Goal: Task Accomplishment & Management: Manage account settings

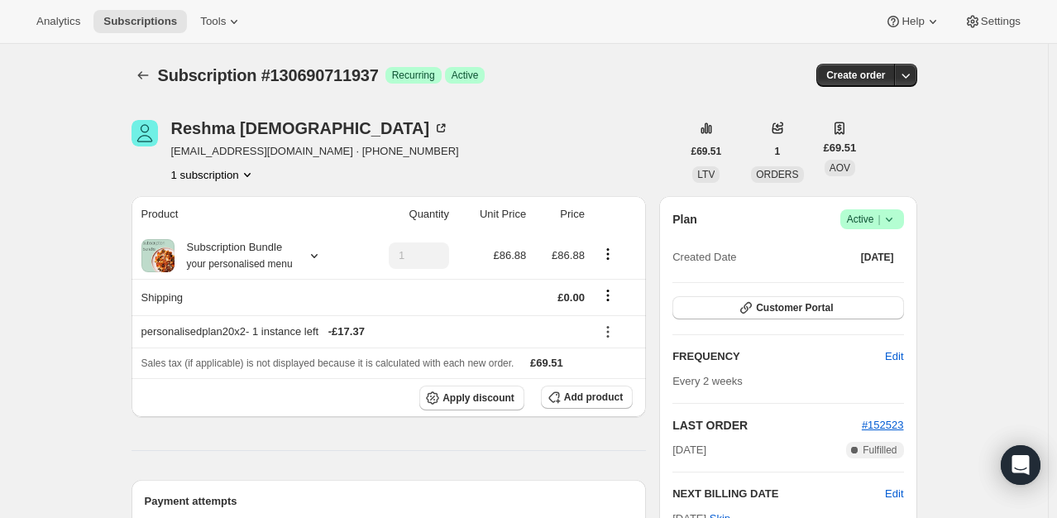
click at [489, 151] on div "Reshma Bhuva reshma_w@hotmail.co.uk · +447792782853 1 subscription" at bounding box center [407, 151] width 550 height 63
click at [484, 397] on span "Apply discount" at bounding box center [479, 397] width 72 height 13
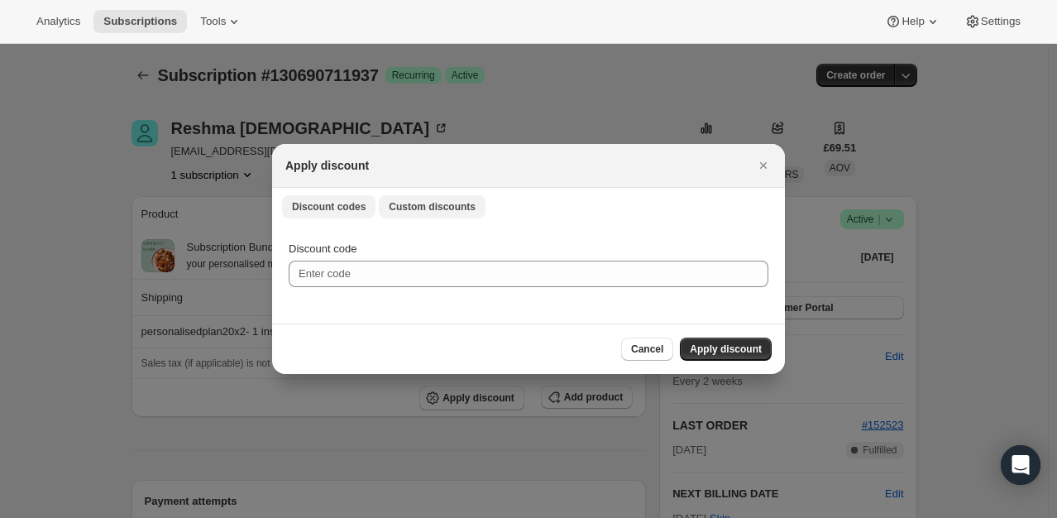
click at [400, 200] on span "Custom discounts" at bounding box center [432, 206] width 87 height 13
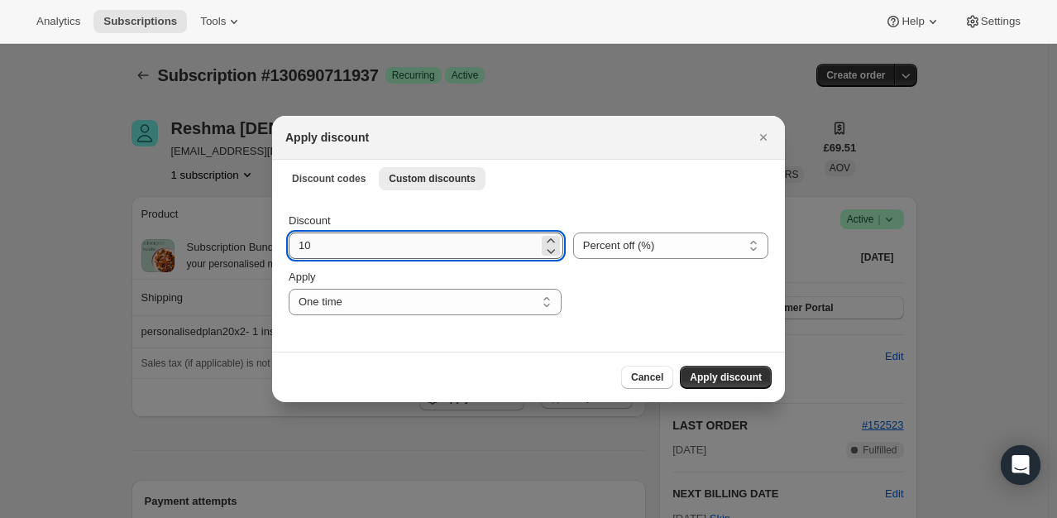
click at [380, 252] on input "10" at bounding box center [414, 245] width 250 height 26
type input "100"
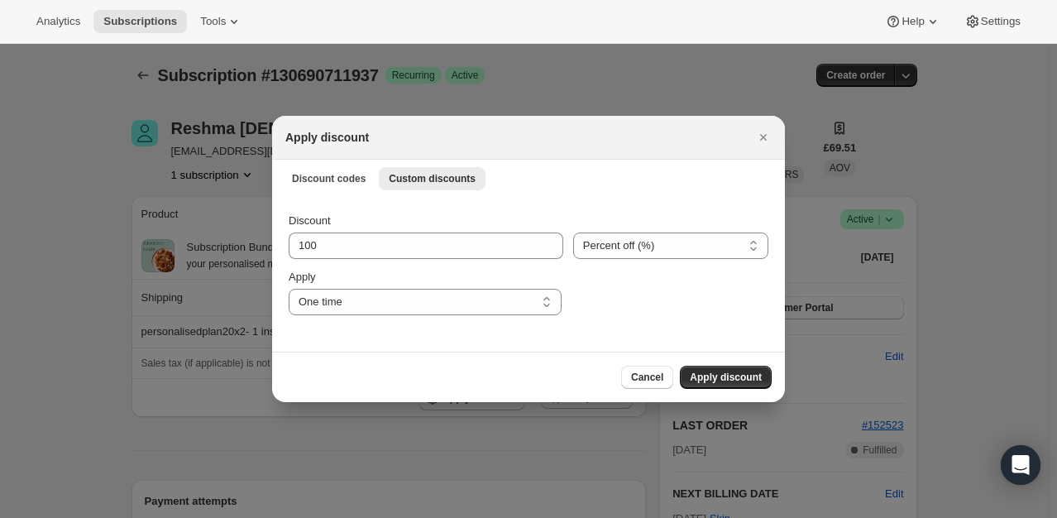
click at [536, 192] on div "Discount codes Custom discounts More views Discount codes Custom discounts More…" at bounding box center [528, 178] width 513 height 36
click at [627, 313] on div ":rdf:" at bounding box center [670, 292] width 197 height 46
click at [725, 378] on span "Apply discount" at bounding box center [726, 377] width 72 height 13
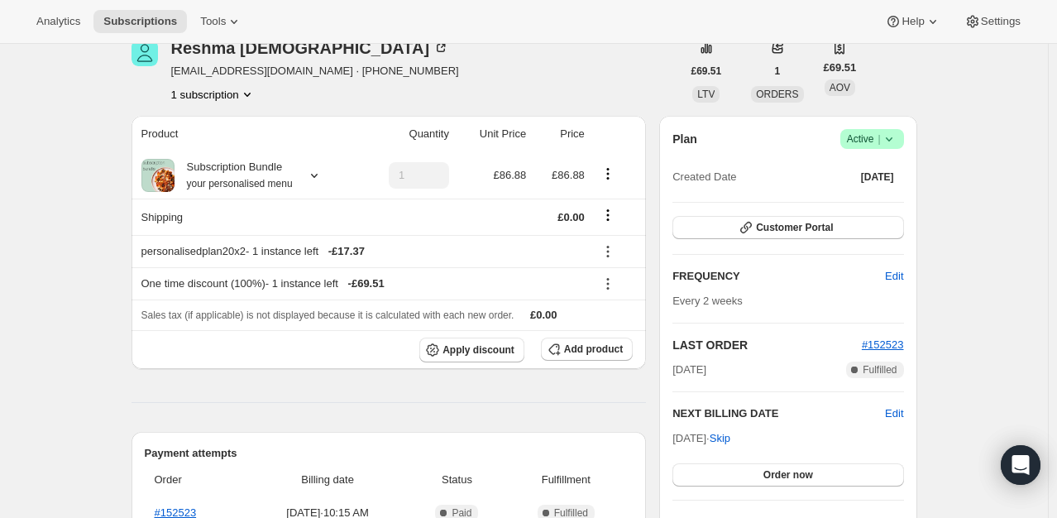
scroll to position [83, 0]
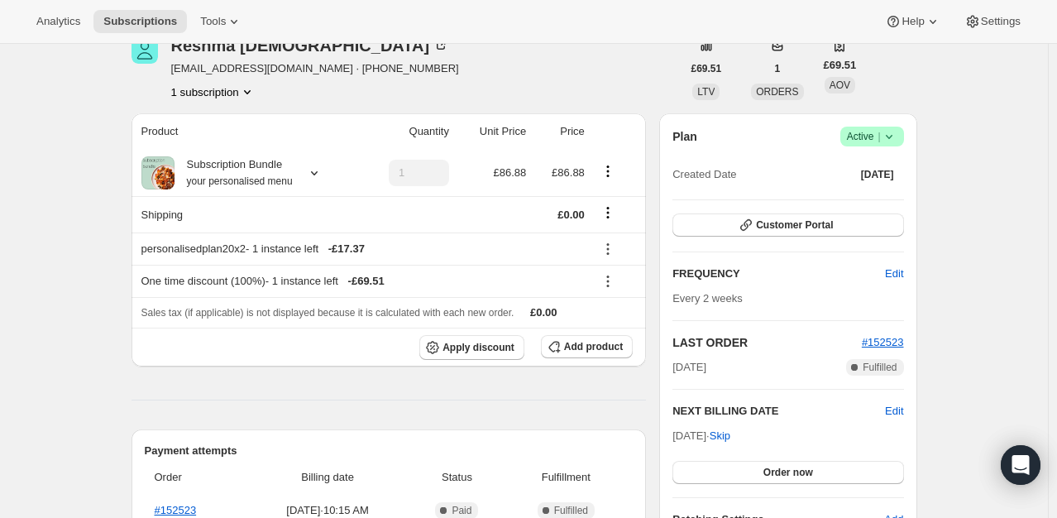
click at [495, 87] on div "Reshma Bhuva reshma_w@hotmail.co.uk · +447792782853 1 subscription" at bounding box center [407, 68] width 550 height 63
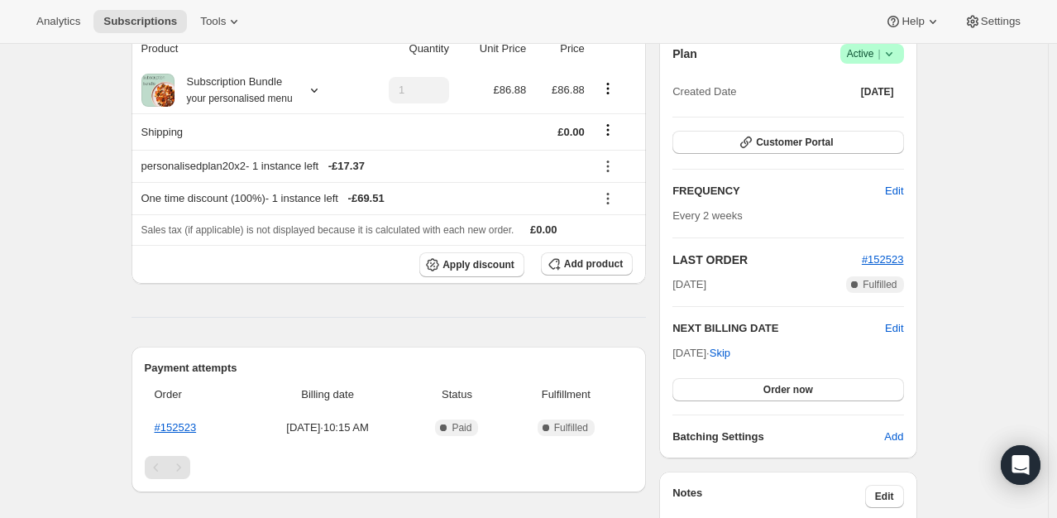
scroll to position [248, 0]
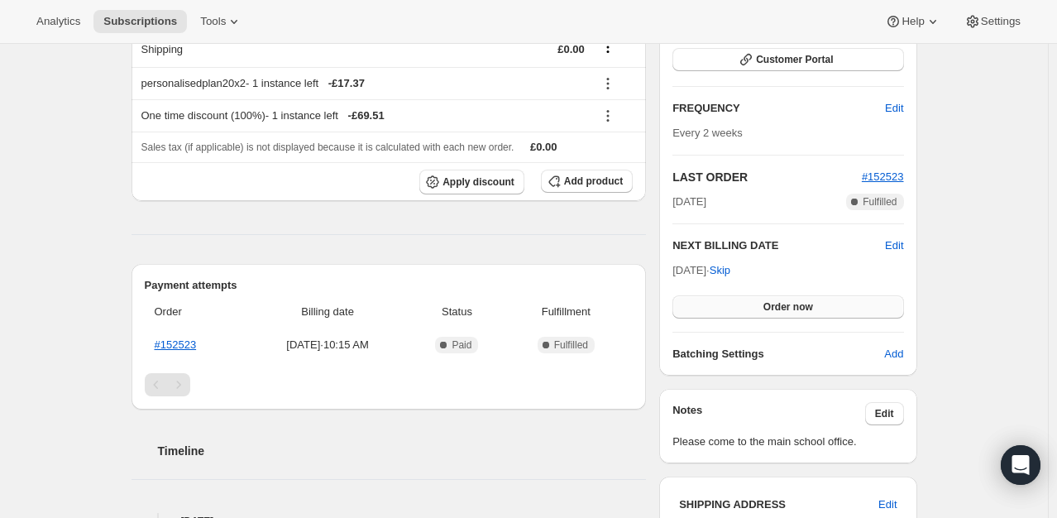
click at [807, 308] on span "Order now" at bounding box center [789, 306] width 50 height 13
click at [807, 308] on span "Click to confirm" at bounding box center [787, 306] width 75 height 13
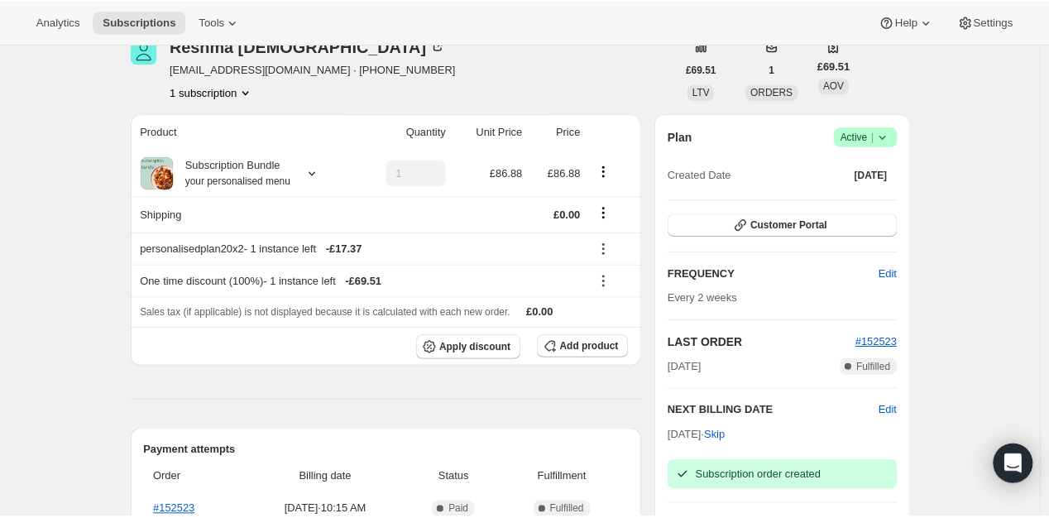
scroll to position [83, 0]
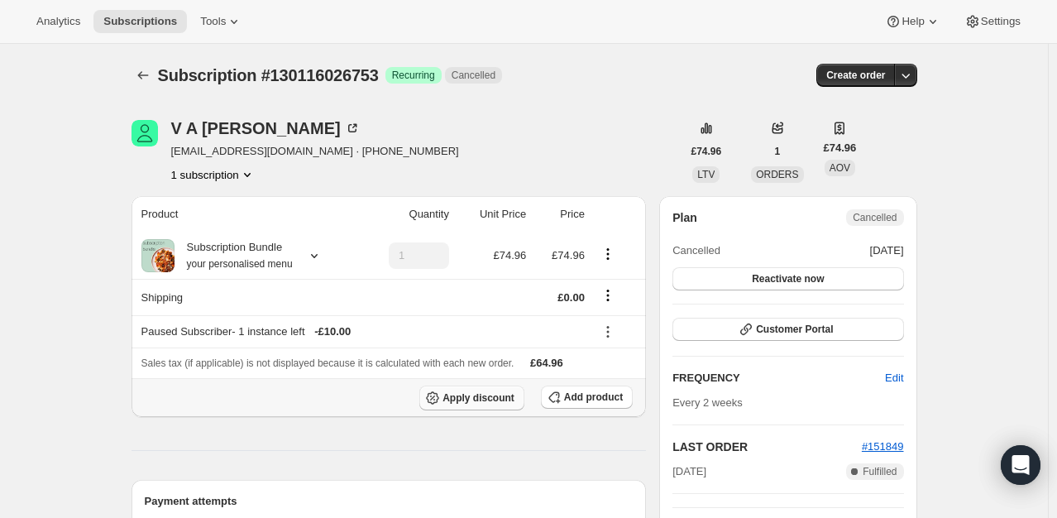
click at [482, 403] on span "Apply discount" at bounding box center [479, 397] width 72 height 13
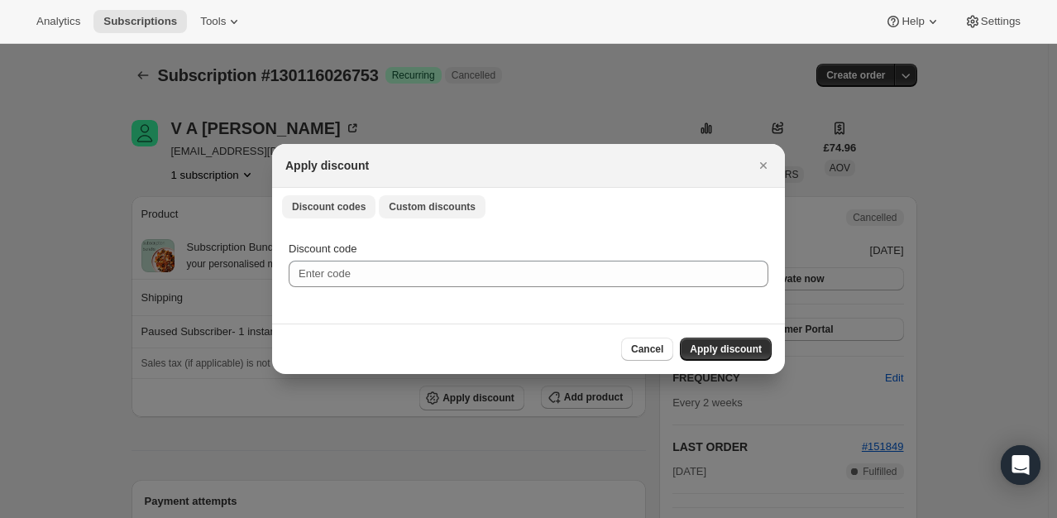
click at [432, 207] on span "Custom discounts" at bounding box center [432, 206] width 87 height 13
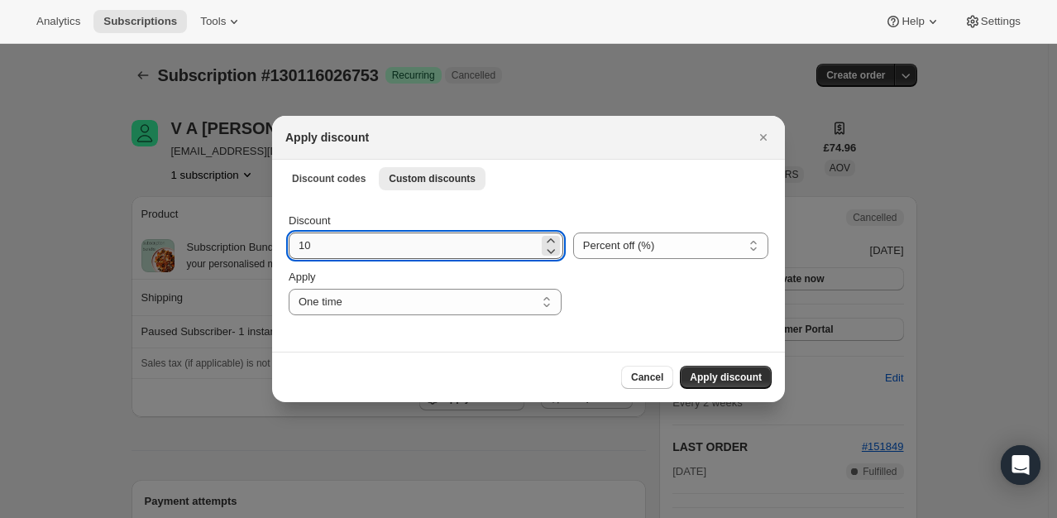
click at [375, 245] on input "10" at bounding box center [414, 245] width 250 height 26
type input "100"
click at [734, 371] on span "Apply discount" at bounding box center [726, 377] width 72 height 13
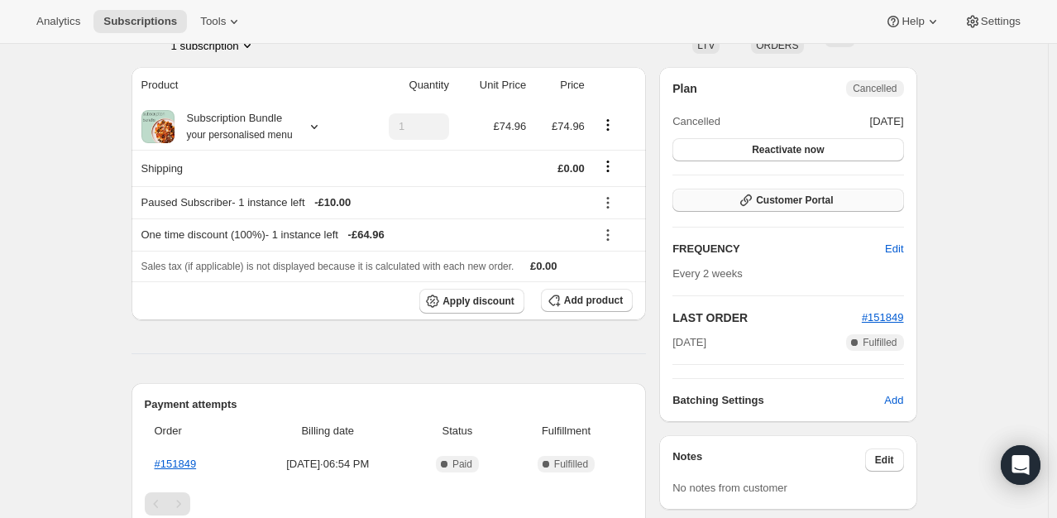
scroll to position [83, 0]
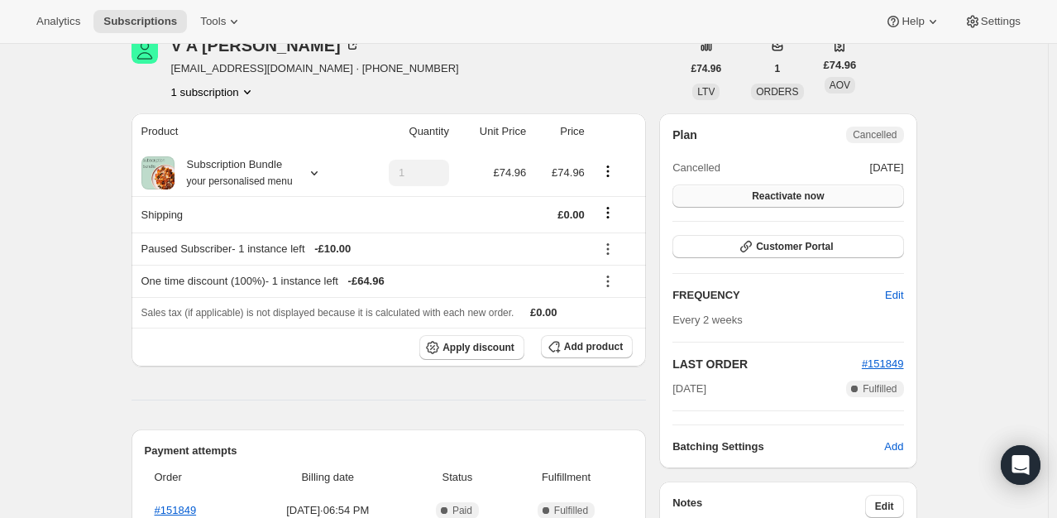
click at [817, 199] on span "Reactivate now" at bounding box center [788, 195] width 72 height 13
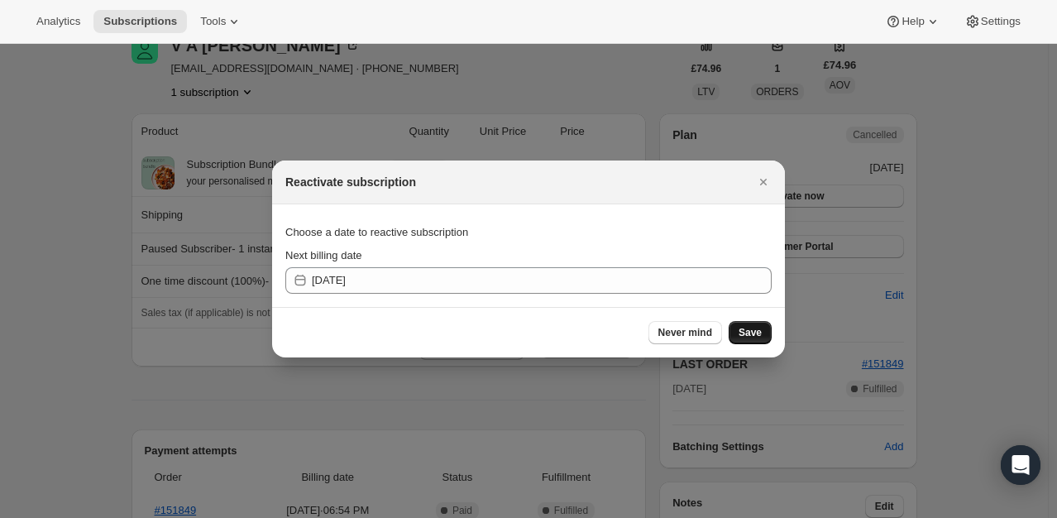
click at [741, 339] on button "Save" at bounding box center [750, 332] width 43 height 23
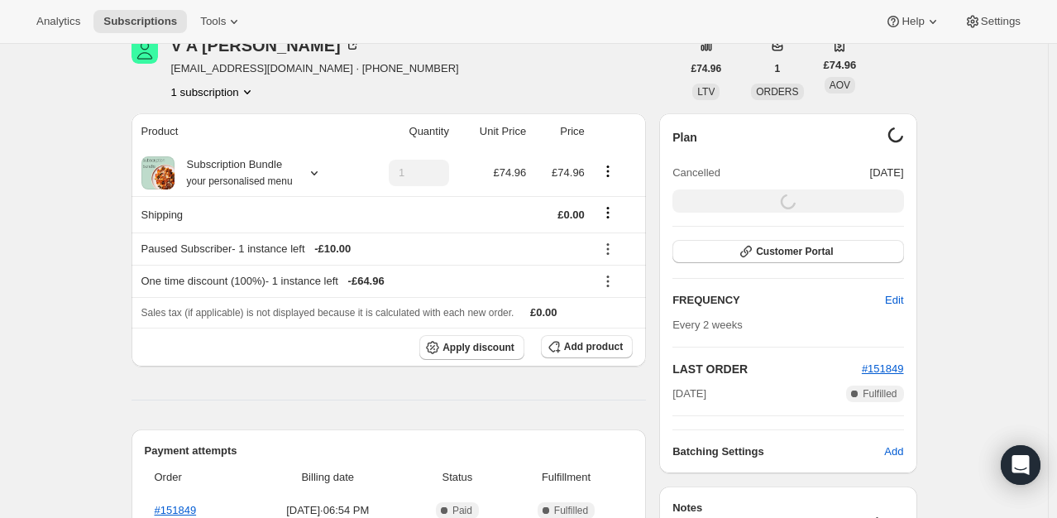
scroll to position [165, 0]
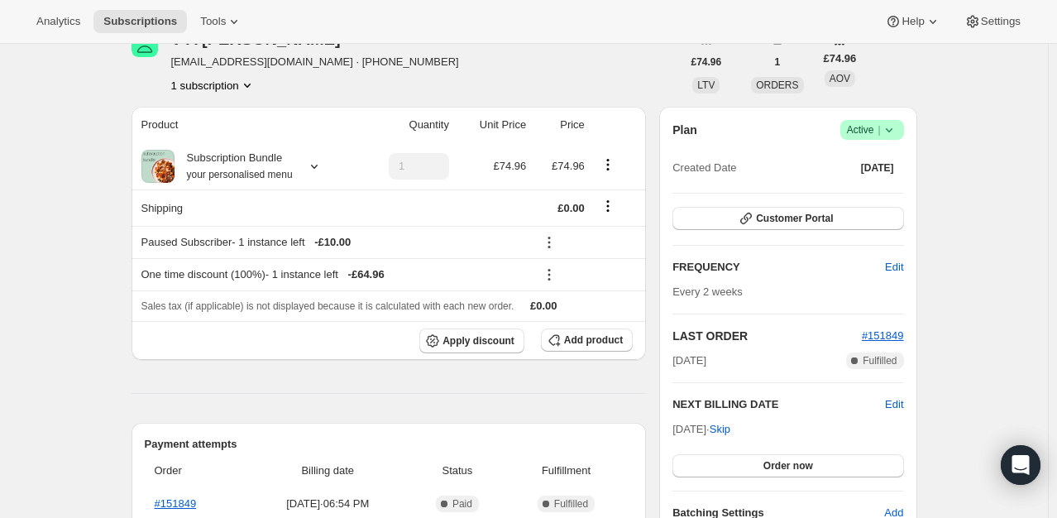
click at [797, 475] on div "Plan Success Active | Created Date Aug 26, 2025 Customer Portal FREQUENCY Edit …" at bounding box center [788, 320] width 231 height 401
click at [795, 460] on span "Order now" at bounding box center [789, 465] width 50 height 13
click at [798, 462] on span "Click to confirm" at bounding box center [787, 465] width 75 height 13
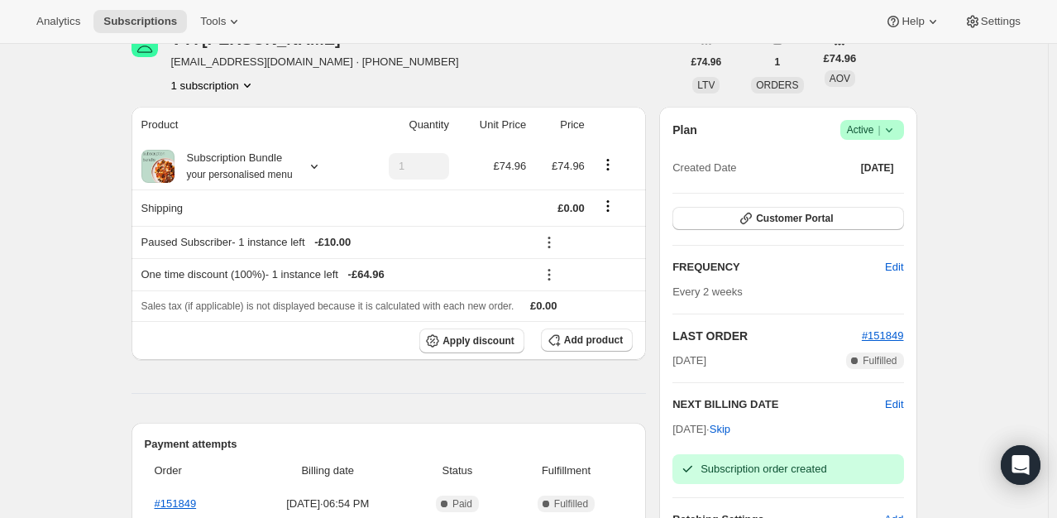
click at [894, 137] on icon at bounding box center [889, 130] width 17 height 17
click at [884, 184] on span "Cancel subscription" at bounding box center [877, 190] width 93 height 12
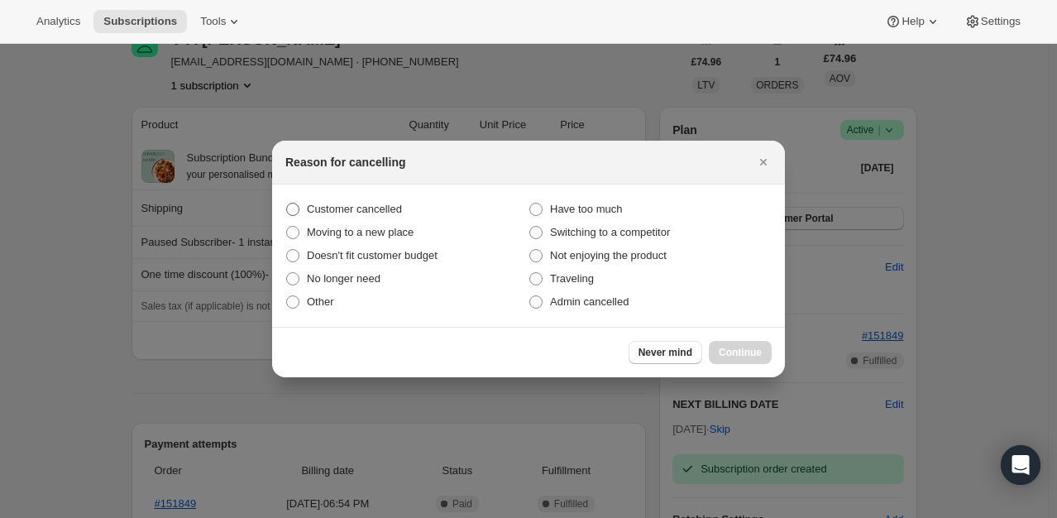
click at [354, 218] on label "Customer cancelled" at bounding box center [406, 209] width 243 height 23
click at [287, 204] on input "Customer cancelled" at bounding box center [286, 203] width 1 height 1
radio input "true"
click at [739, 346] on button "Continue" at bounding box center [740, 352] width 63 height 23
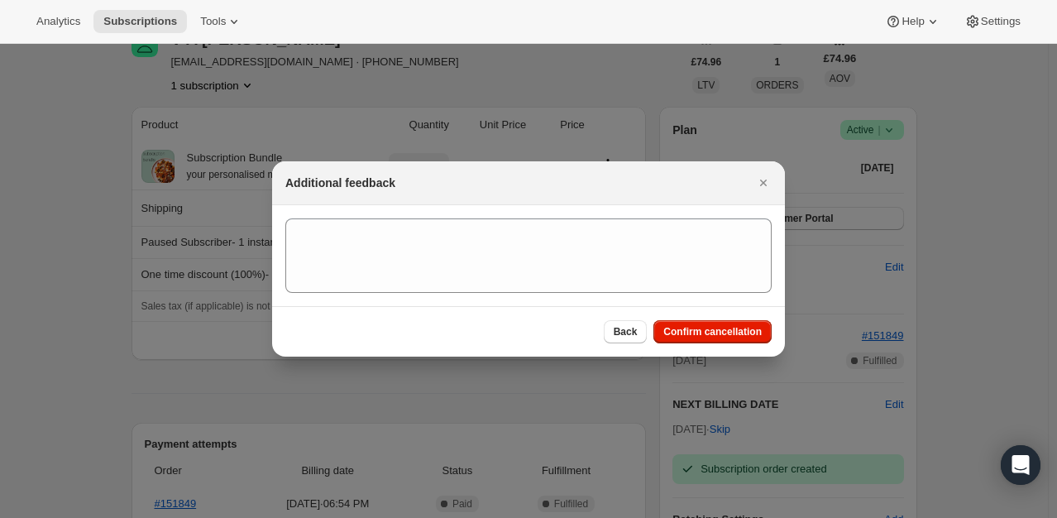
click at [713, 349] on div "Back Confirm cancellation" at bounding box center [528, 331] width 513 height 50
click at [718, 339] on button "Confirm cancellation" at bounding box center [713, 331] width 118 height 23
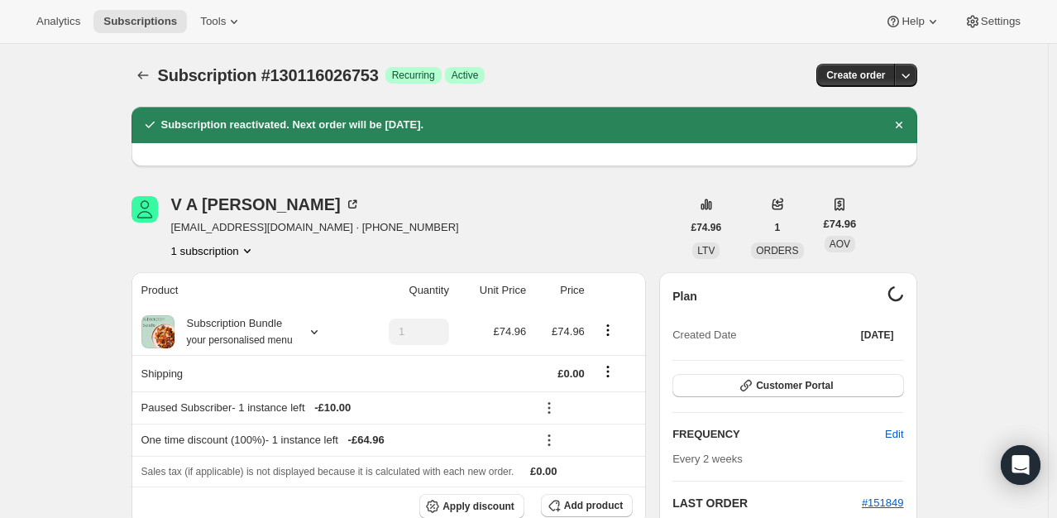
scroll to position [165, 0]
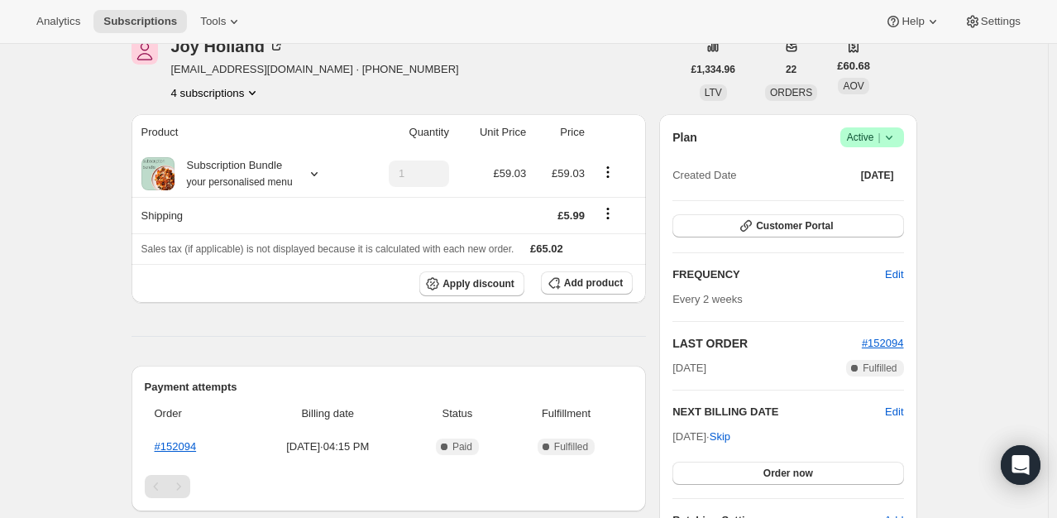
scroll to position [83, 0]
